Goal: Transaction & Acquisition: Subscribe to service/newsletter

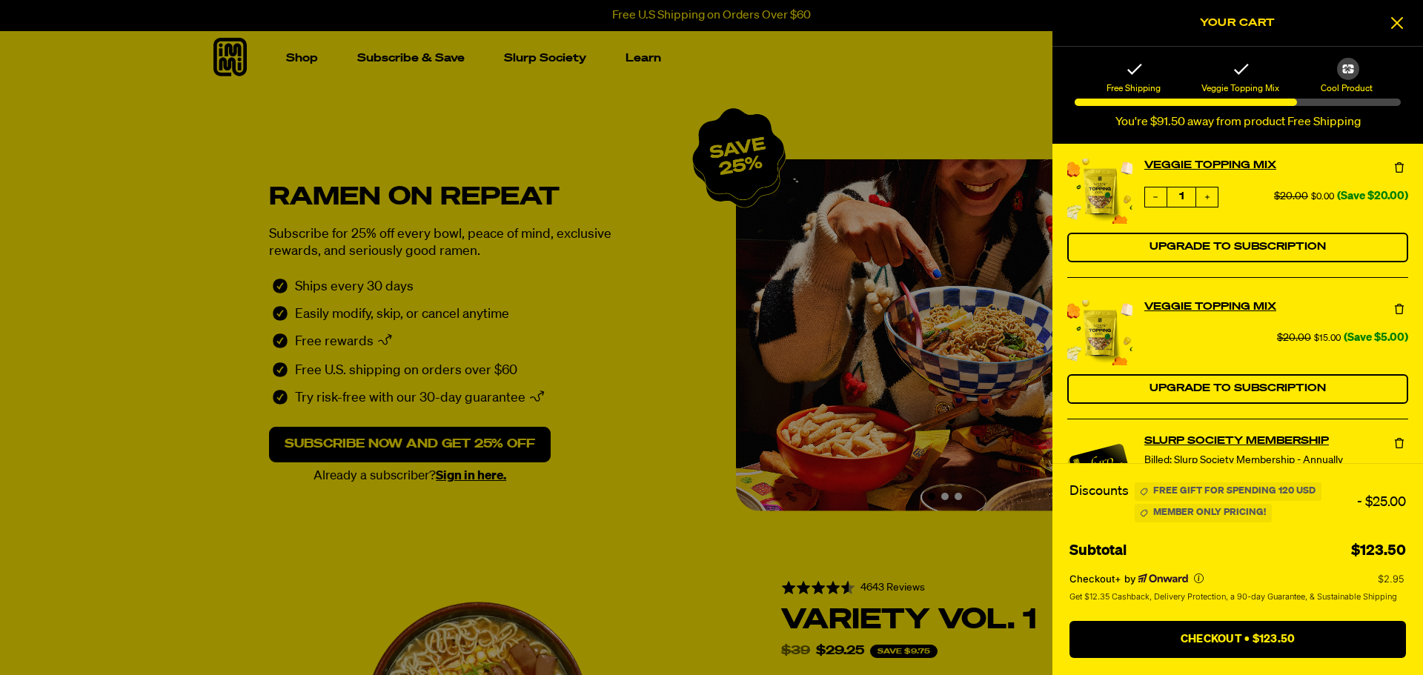
select select "1991016499"
select select "Every 30 Days"
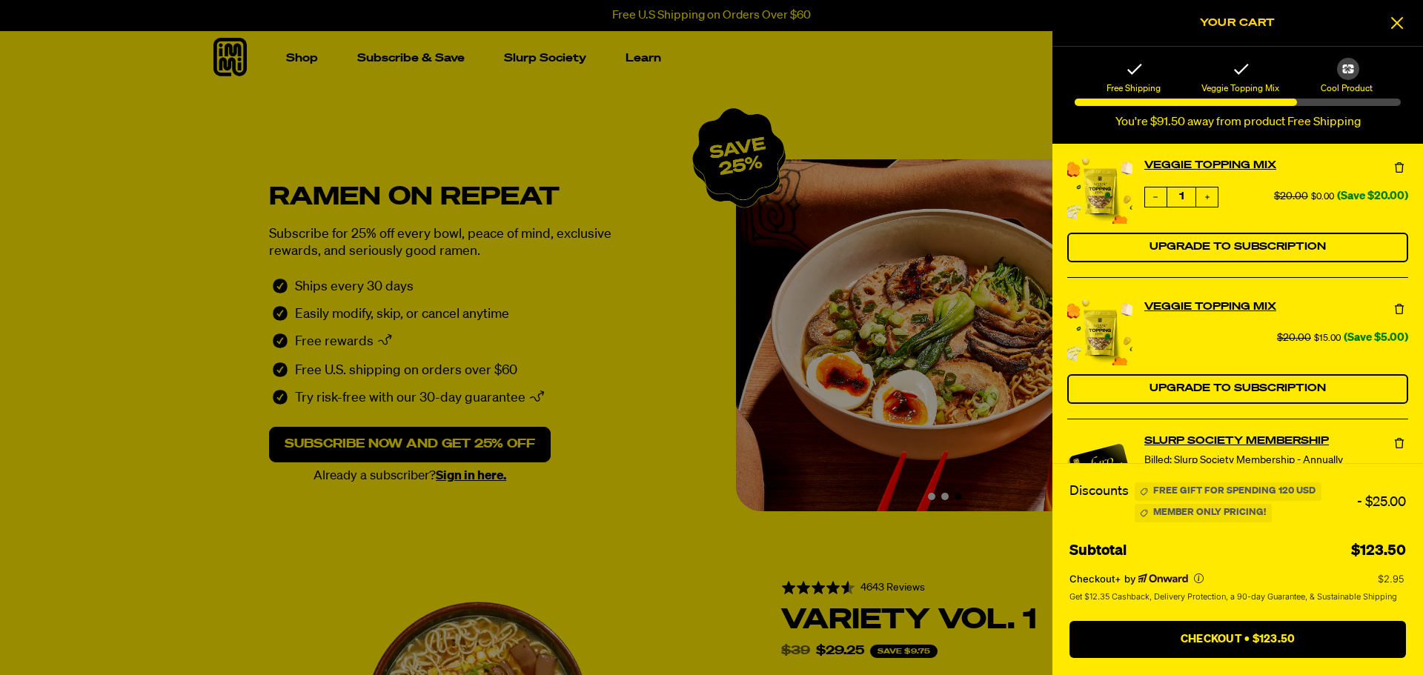
click at [930, 179] on div at bounding box center [711, 337] width 1423 height 675
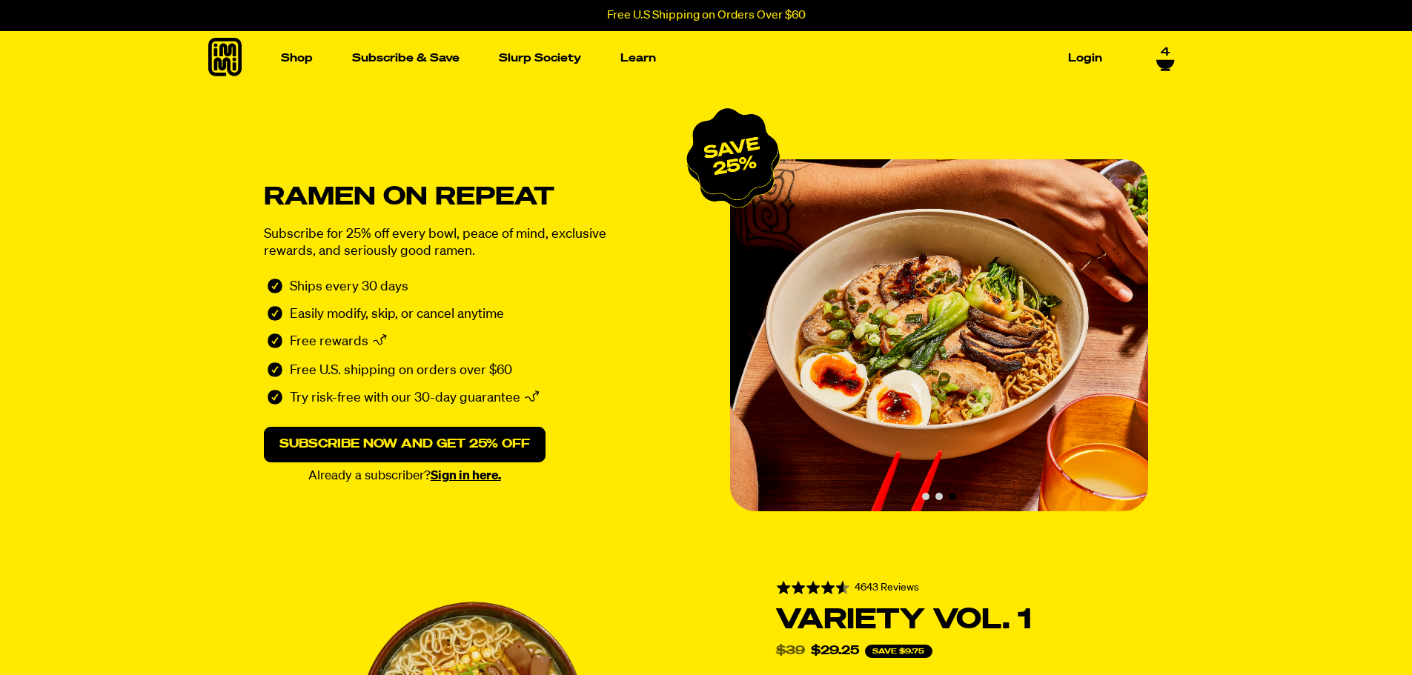
click at [1156, 59] on icon at bounding box center [1165, 65] width 19 height 12
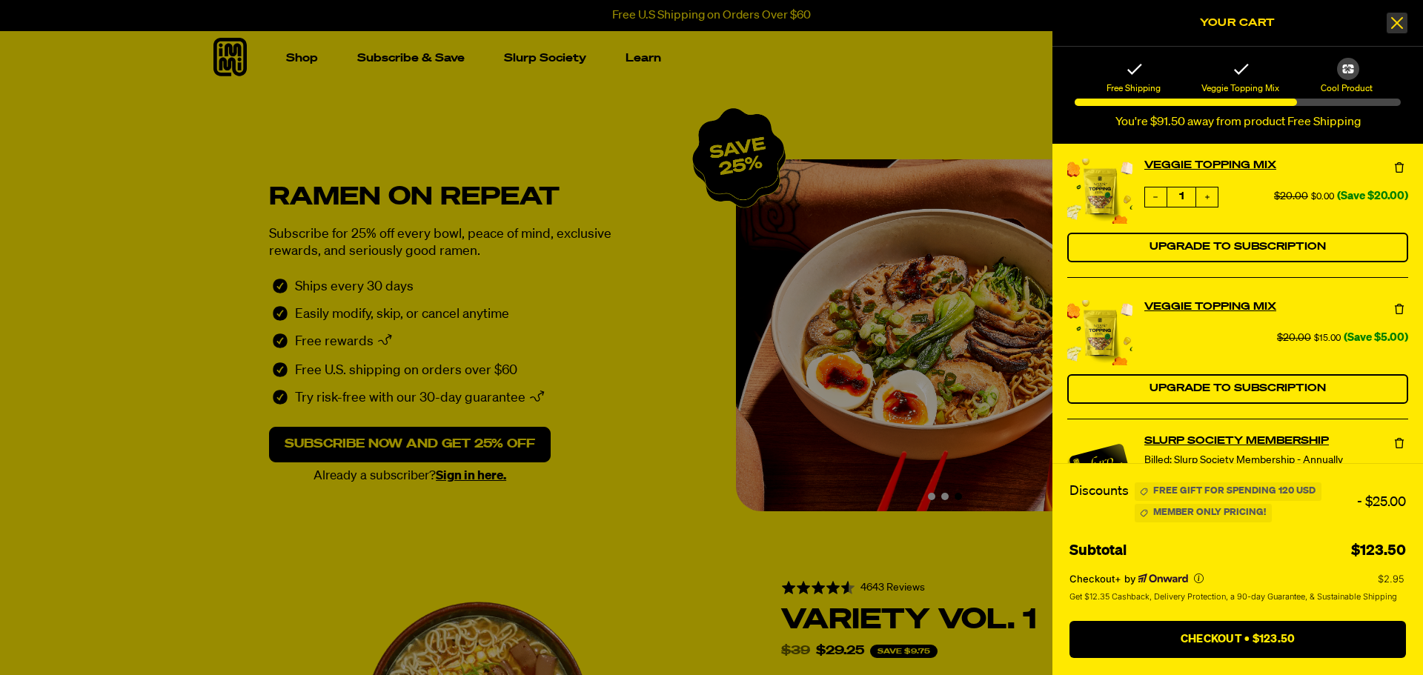
click at [1392, 28] on icon at bounding box center [1397, 23] width 12 height 12
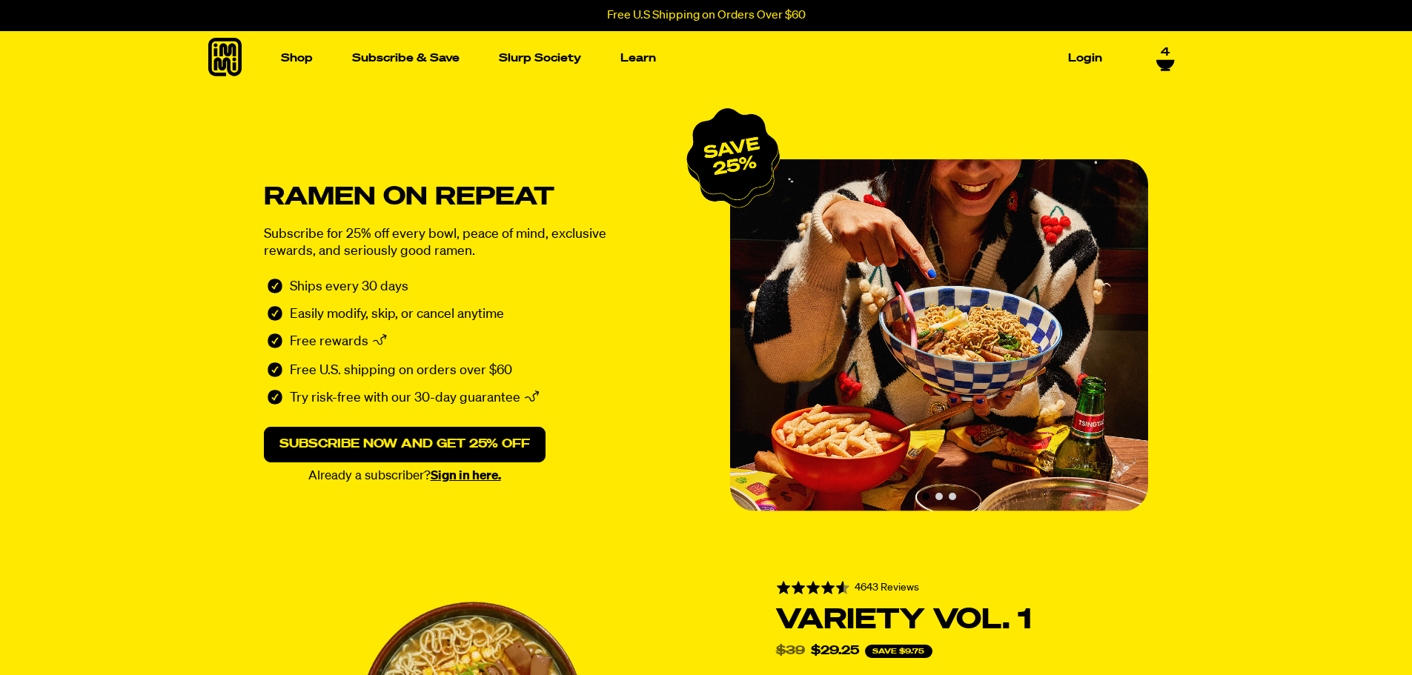
click at [421, 233] on p "Subscribe for 25% off every bowl, peace of mind, exclusive rewards, and serious…" at bounding box center [453, 243] width 378 height 34
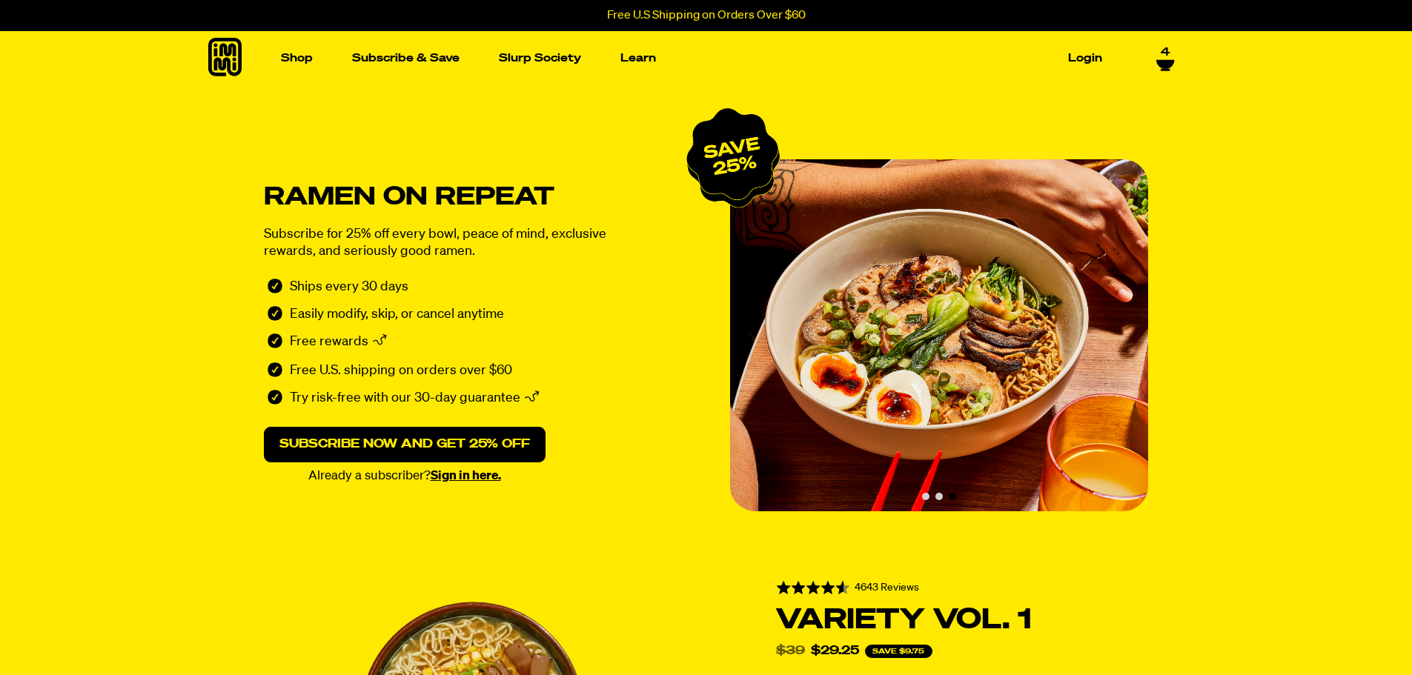
click at [1167, 62] on icon at bounding box center [1165, 64] width 18 height 9
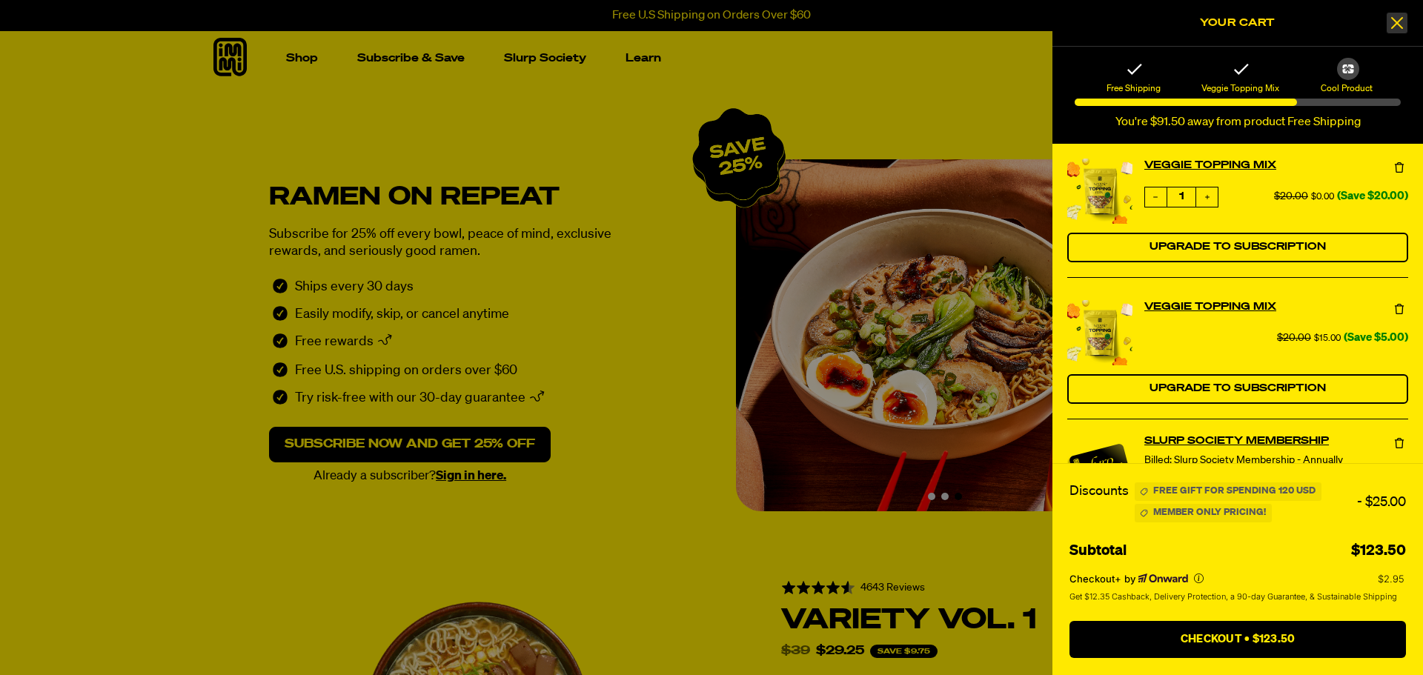
click at [388, 146] on div at bounding box center [711, 337] width 1423 height 675
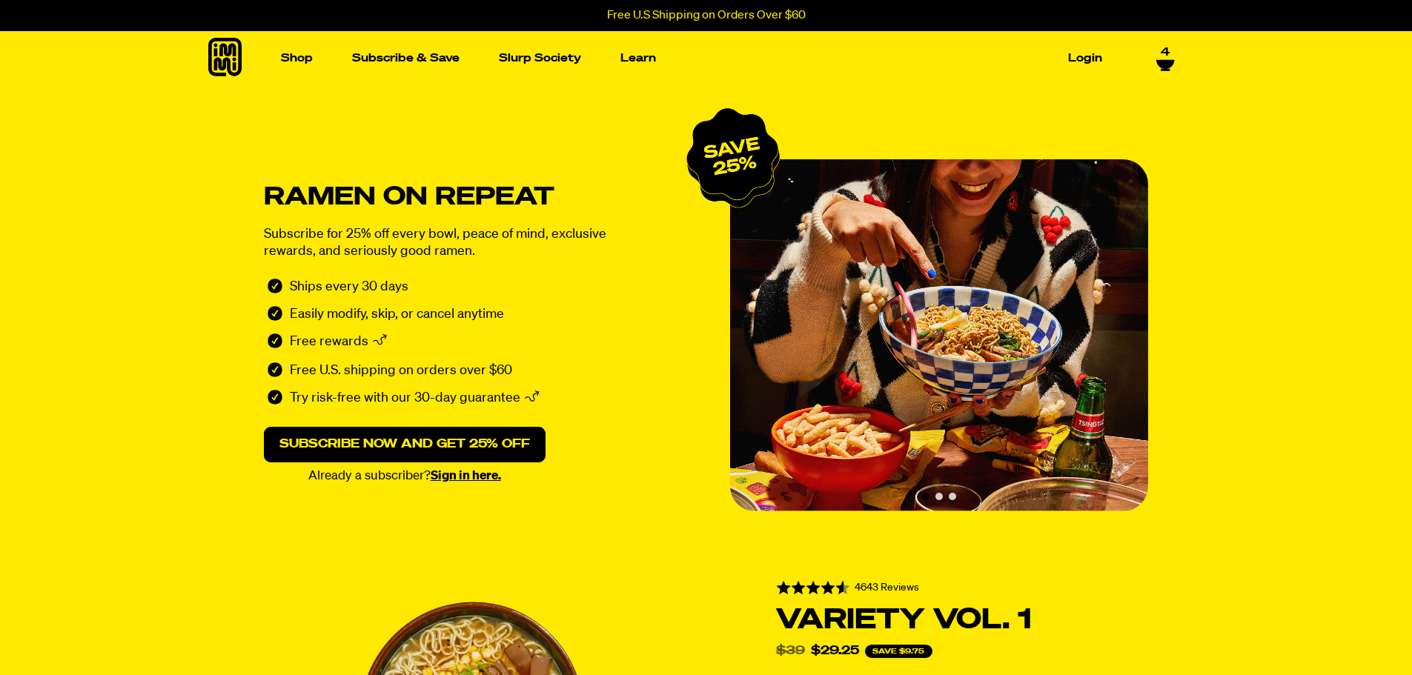
click at [1160, 64] on icon at bounding box center [1165, 65] width 19 height 12
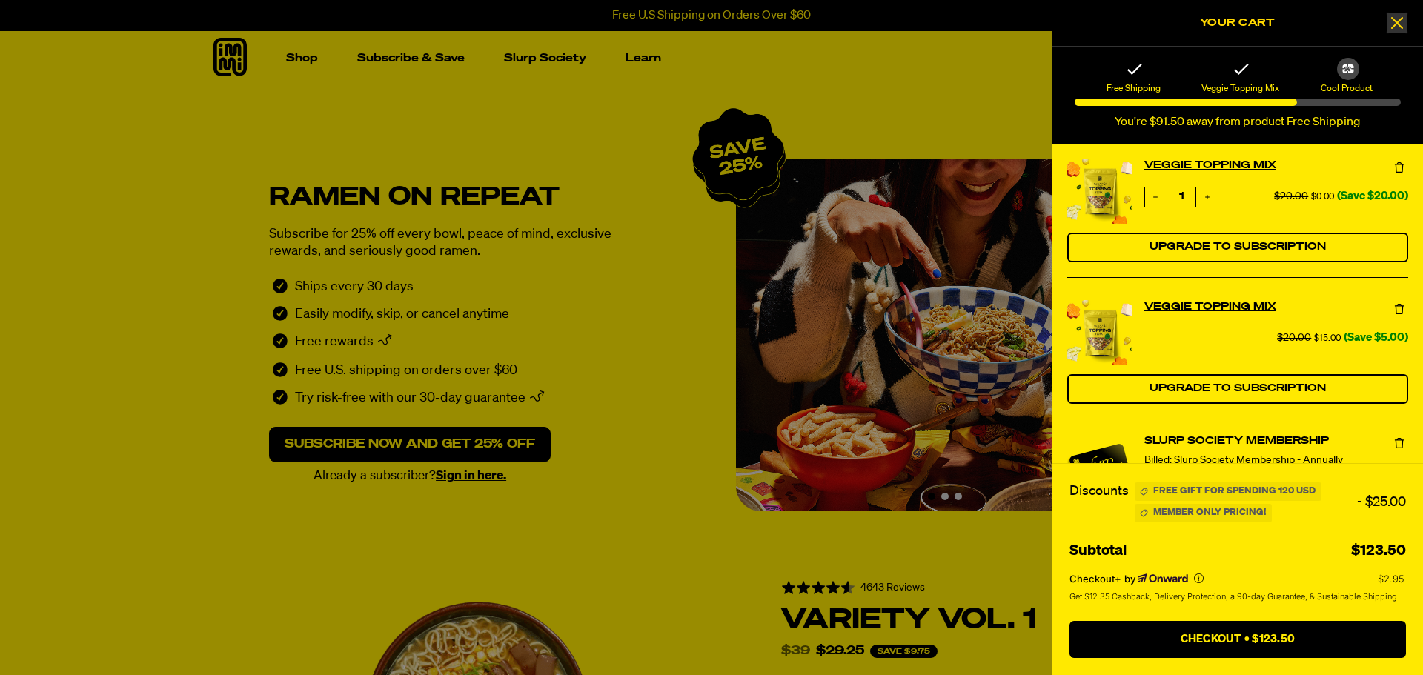
click at [485, 142] on div at bounding box center [711, 337] width 1423 height 675
